Goal: Task Accomplishment & Management: Manage account settings

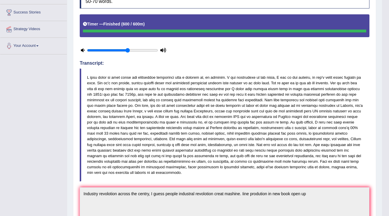
click at [387, 27] on body "Toggle navigation Home Practice Questions Speaking Practice Read Aloud Repeat S…" at bounding box center [194, 17] width 389 height 216
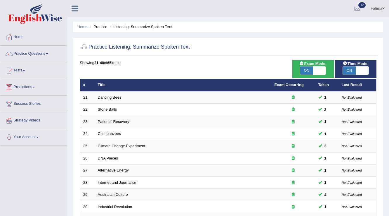
click at [378, 8] on link "Fatima" at bounding box center [377, 7] width 23 height 15
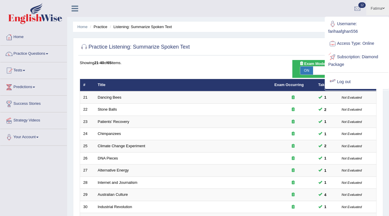
click at [349, 78] on link "Log out" at bounding box center [357, 81] width 63 height 13
